Goal: Complete application form: Complete application form

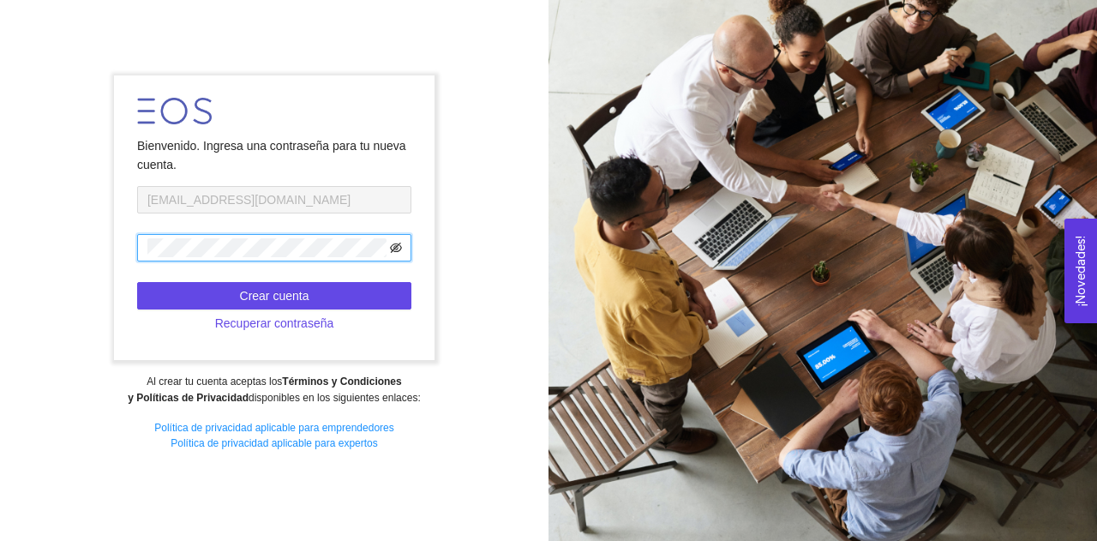
click at [392, 250] on icon "eye-invisible" at bounding box center [396, 247] width 12 height 10
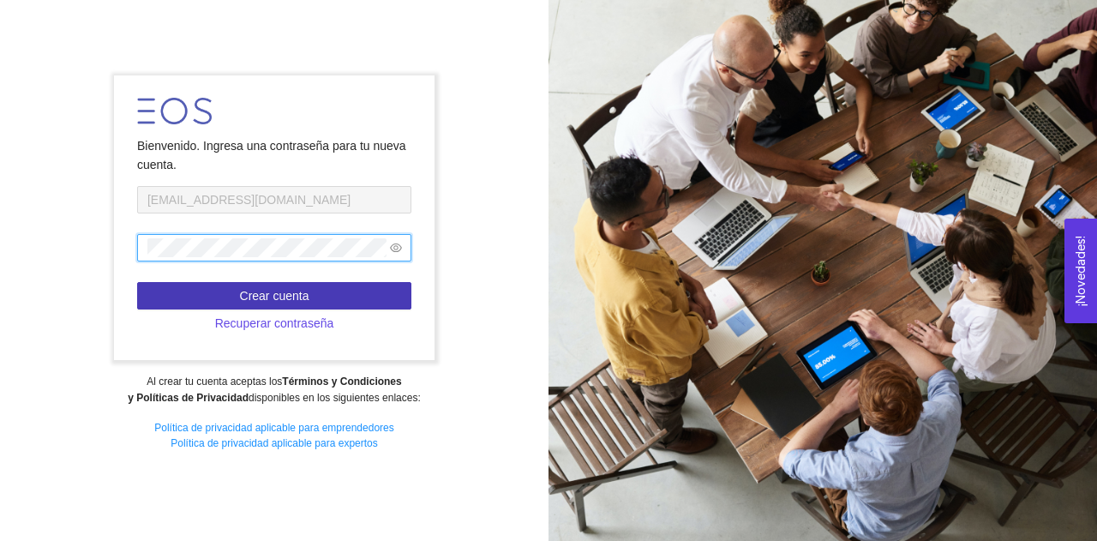
click at [271, 292] on span "Crear cuenta" at bounding box center [274, 295] width 69 height 19
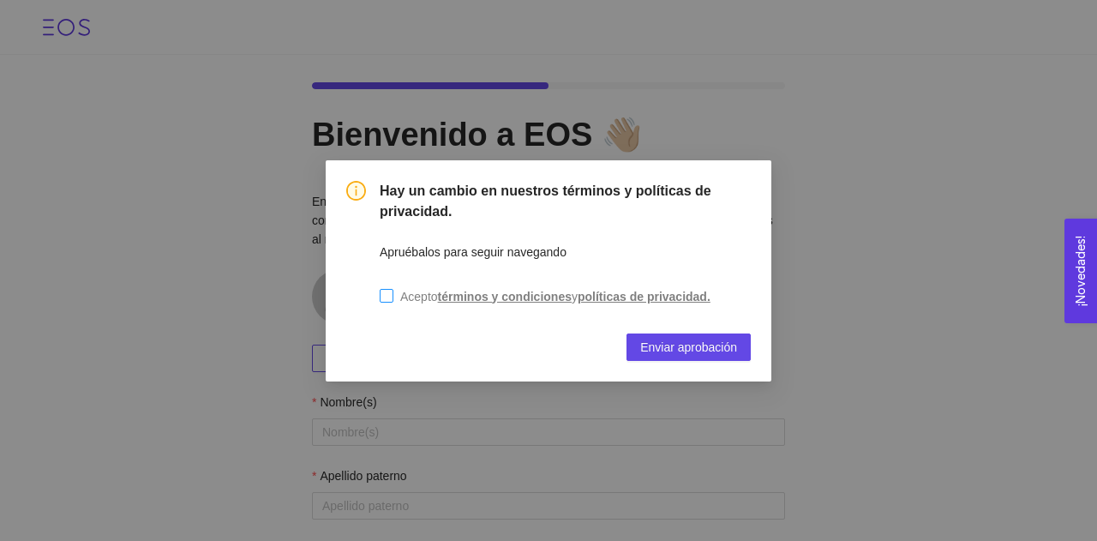
click at [387, 296] on input "Acepto términos y condiciones y políticas de privacidad." at bounding box center [387, 296] width 14 height 14
checkbox input "true"
click at [684, 344] on span "Enviar aprobación" at bounding box center [688, 347] width 97 height 19
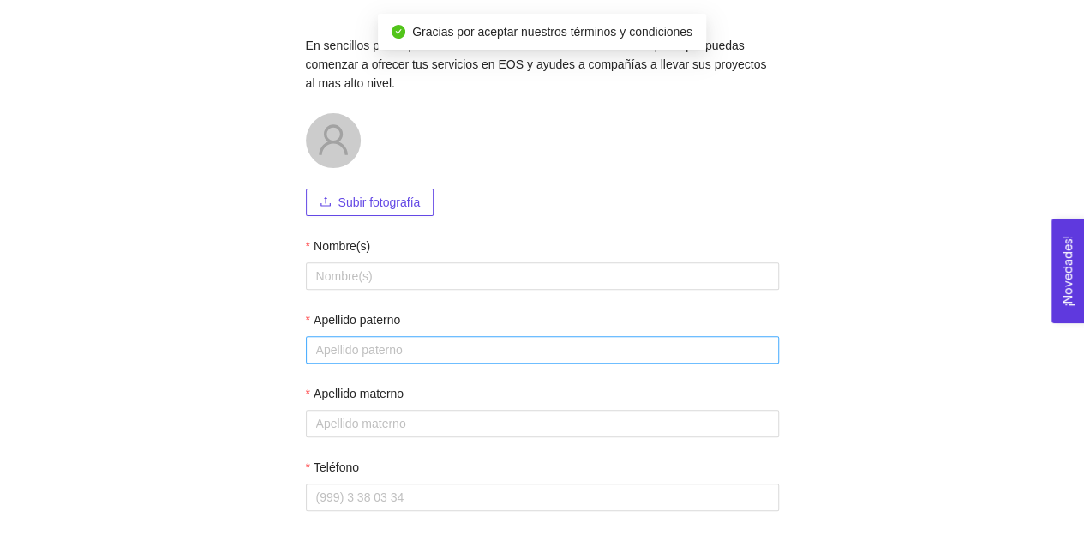
scroll to position [171, 0]
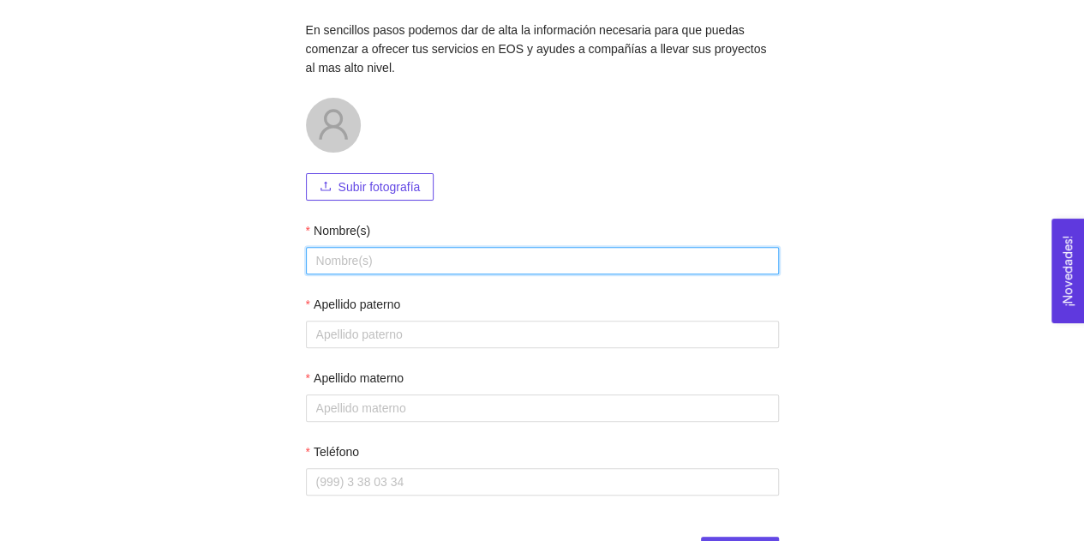
click at [685, 254] on input "Nombre(s)" at bounding box center [542, 260] width 473 height 27
type input "Agustin"
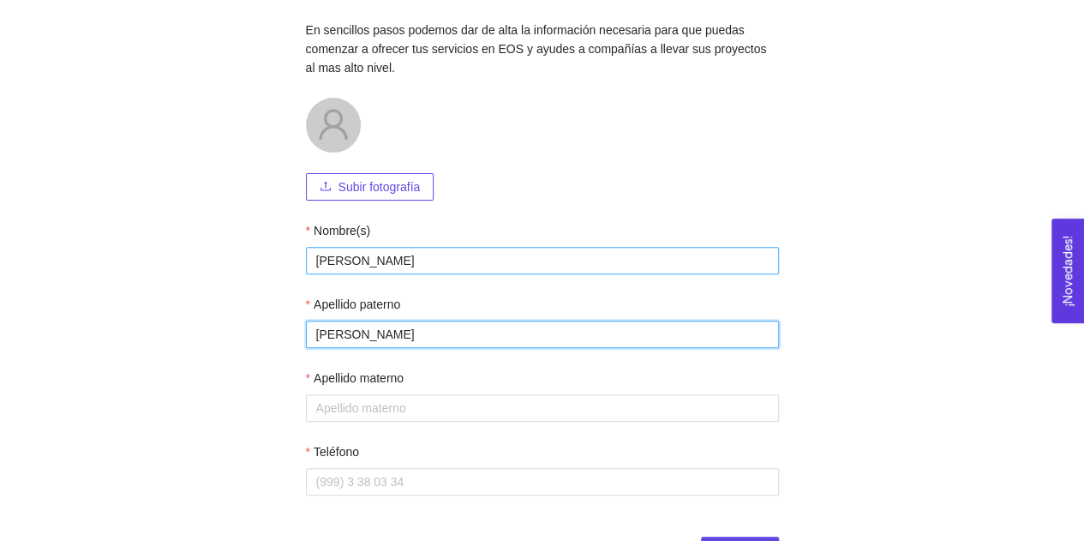
type input "Navarro"
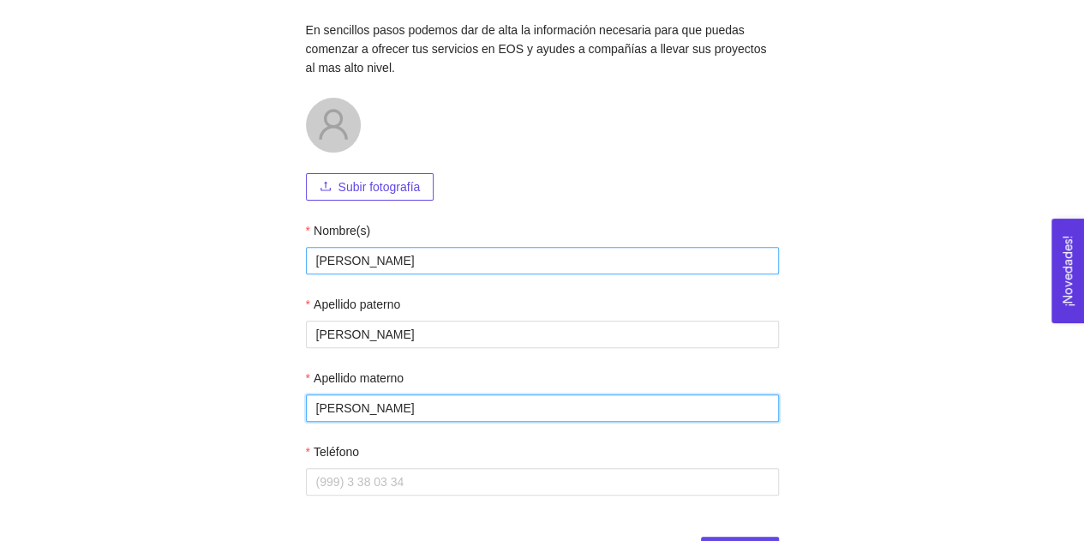
type input "Franco"
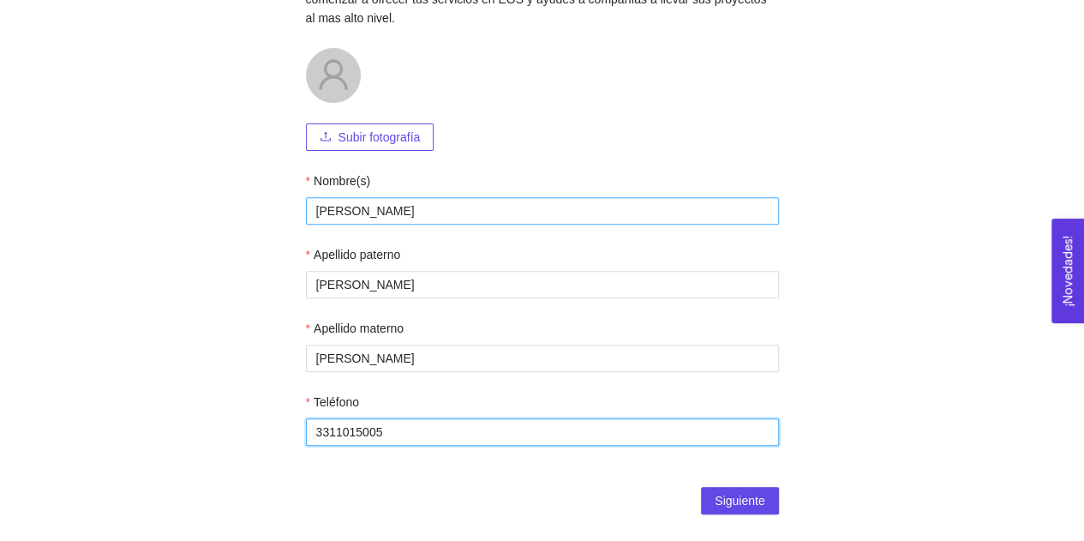
scroll to position [243, 0]
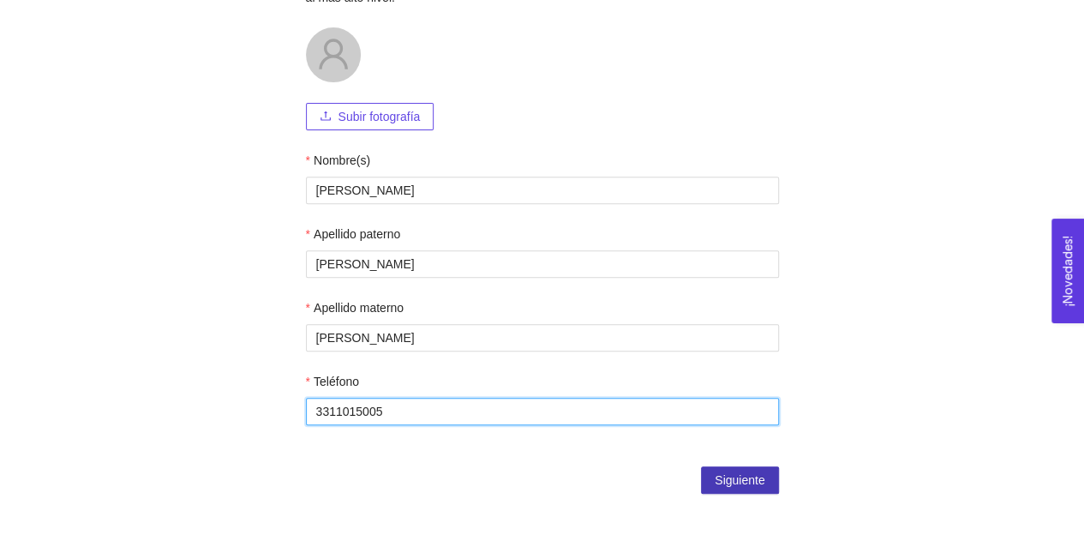
type input "3311015005"
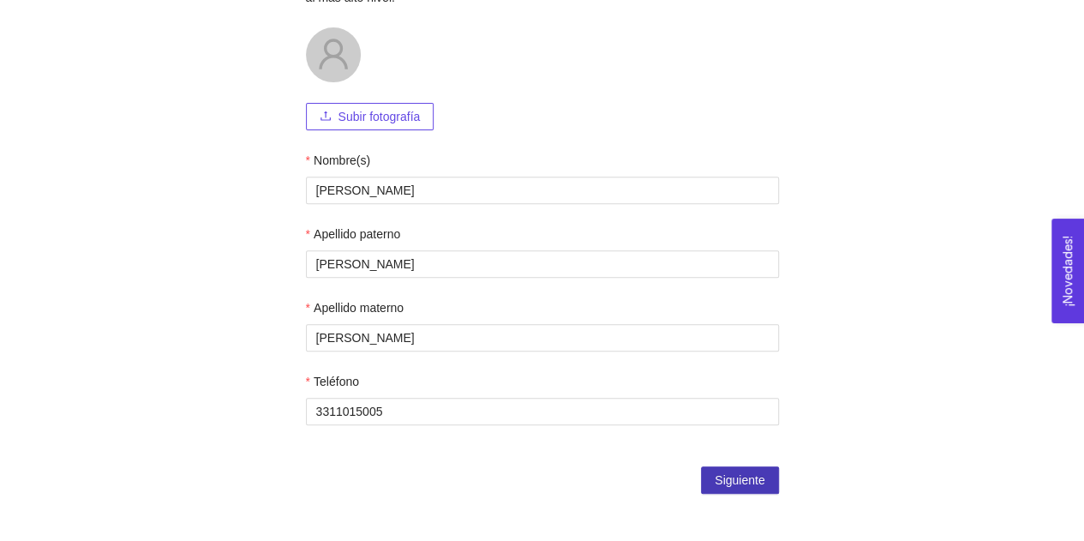
click at [720, 479] on span "Siguiente" at bounding box center [740, 479] width 50 height 19
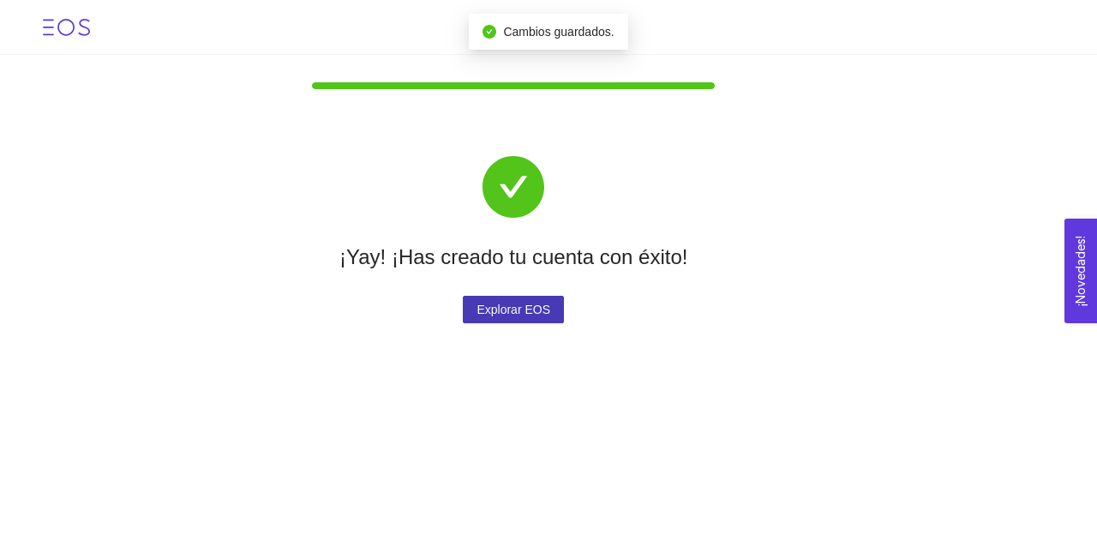
click at [498, 318] on span "Explorar EOS" at bounding box center [513, 309] width 74 height 19
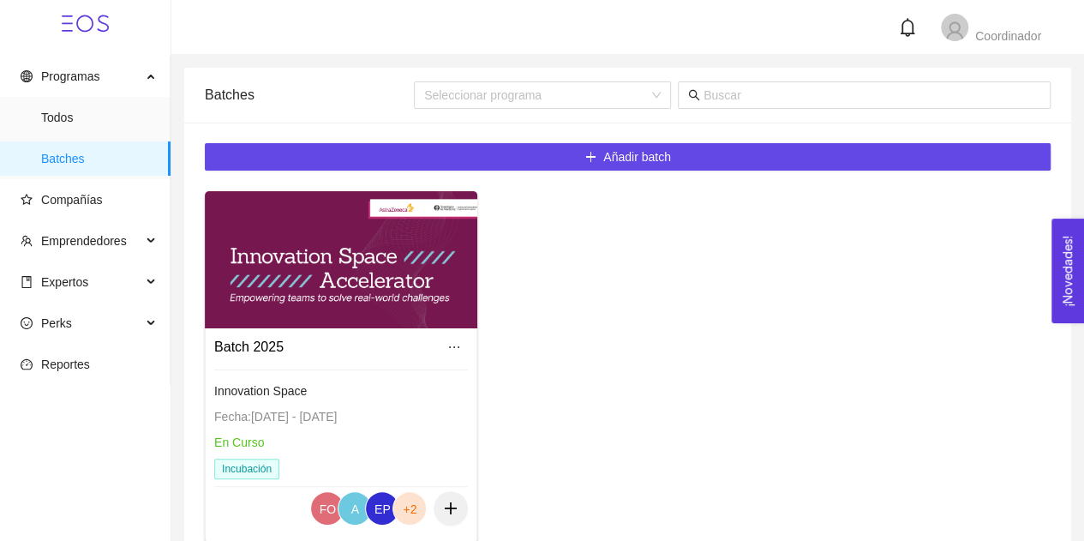
click at [268, 373] on div at bounding box center [341, 371] width 254 height 5
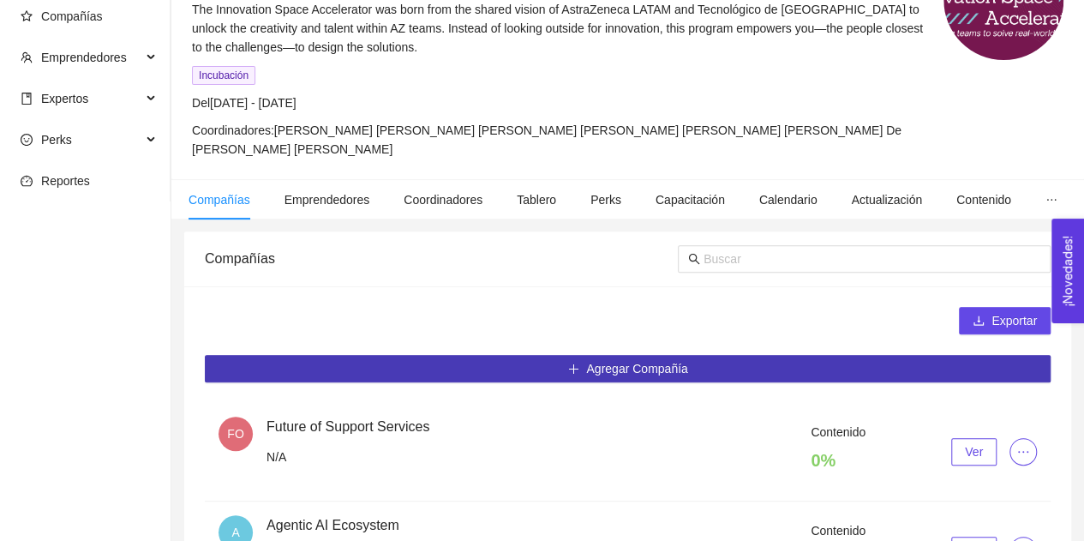
scroll to position [16, 0]
